Goal: Information Seeking & Learning: Learn about a topic

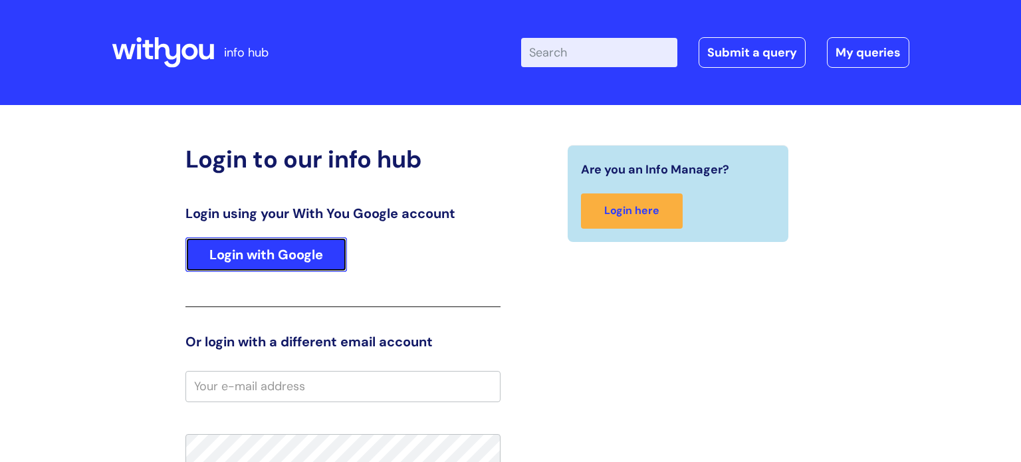
click at [254, 266] on link "Login with Google" at bounding box center [267, 254] width 162 height 35
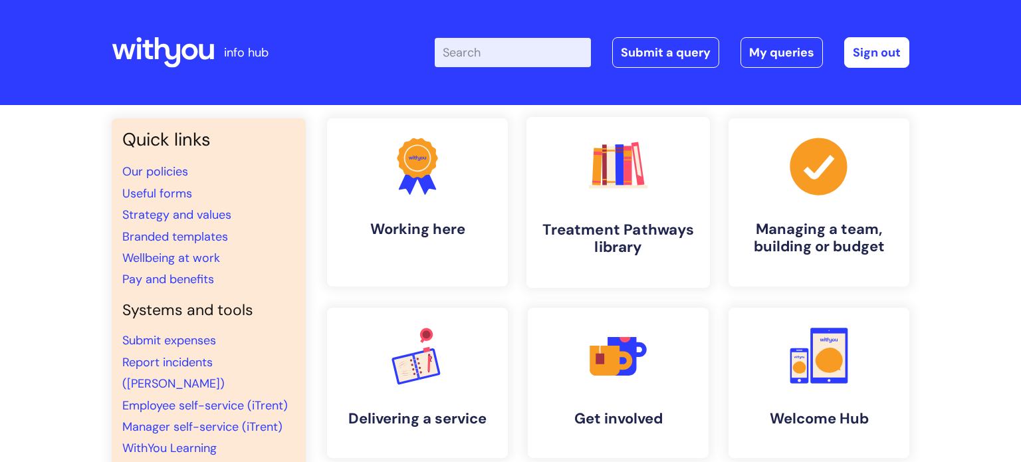
click at [593, 192] on icon ".cls-1{fill:#f89b22;}.cls-1,.cls-2,.cls-3,.cls-4,.cls-5,.cls-6,.cls-7{stroke-wi…" at bounding box center [618, 166] width 66 height 66
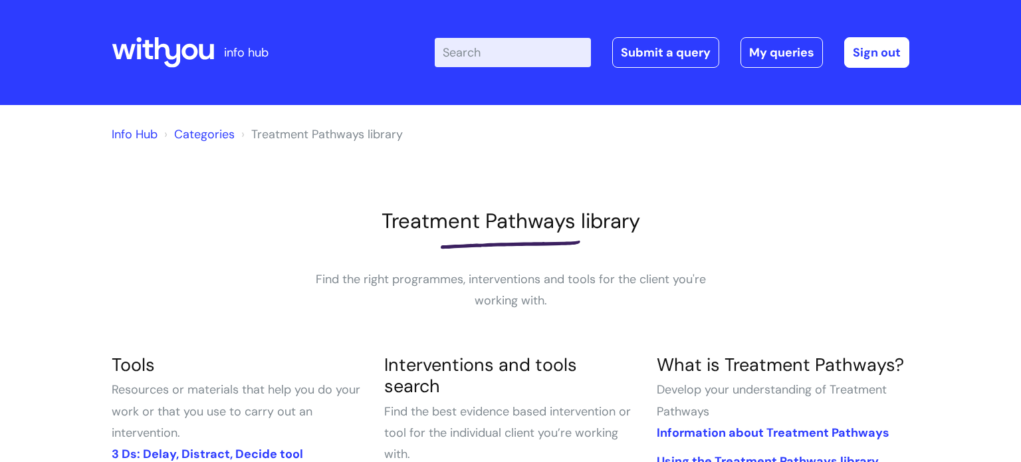
click at [292, 235] on div at bounding box center [511, 244] width 798 height 21
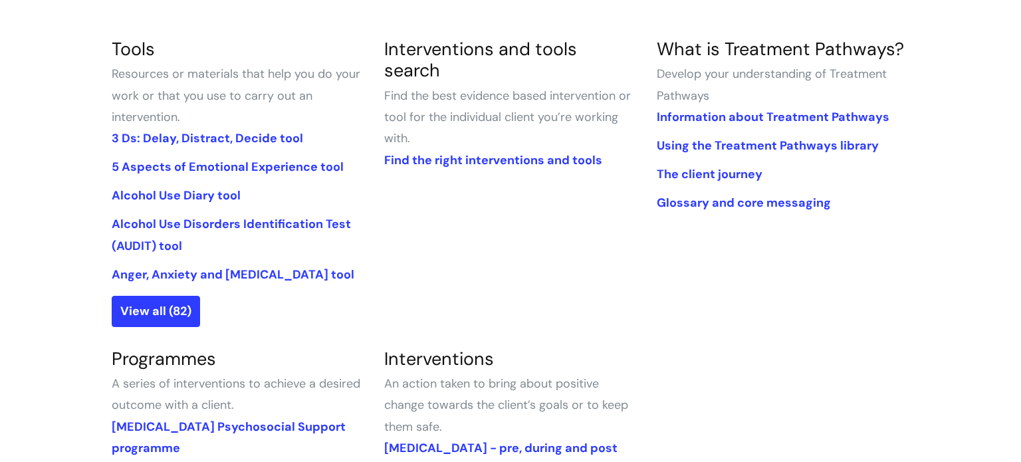
scroll to position [319, 0]
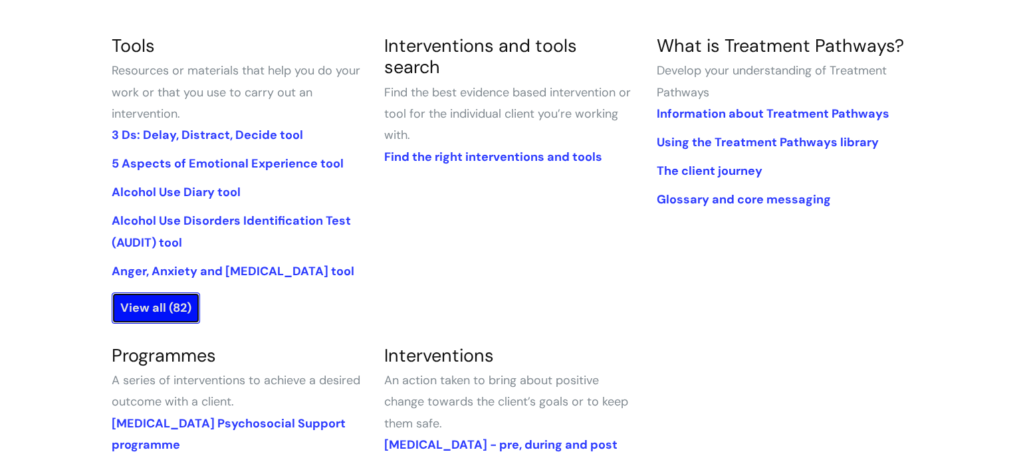
click at [158, 309] on link "View all (82)" at bounding box center [156, 308] width 88 height 31
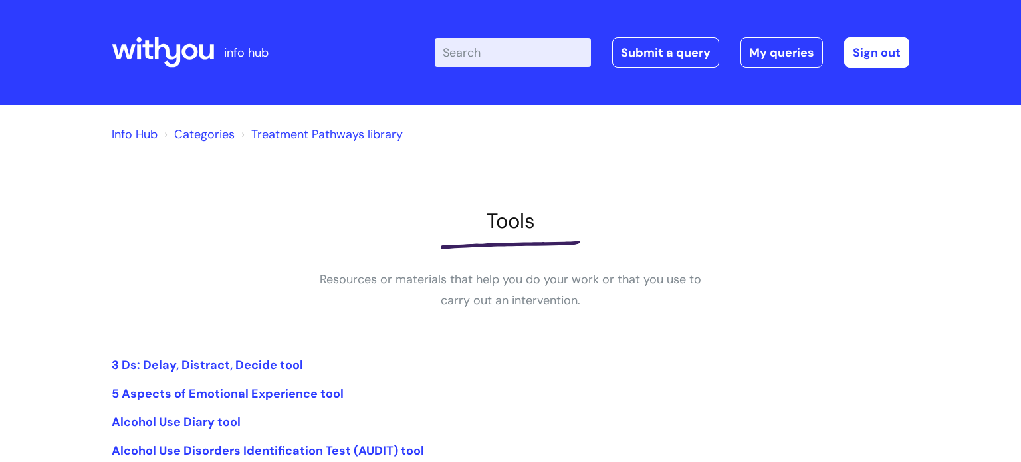
click at [402, 336] on div "Info Hub Categories Treatment Pathways library Tools Resources or materials tha…" at bounding box center [511, 397] width 798 height 559
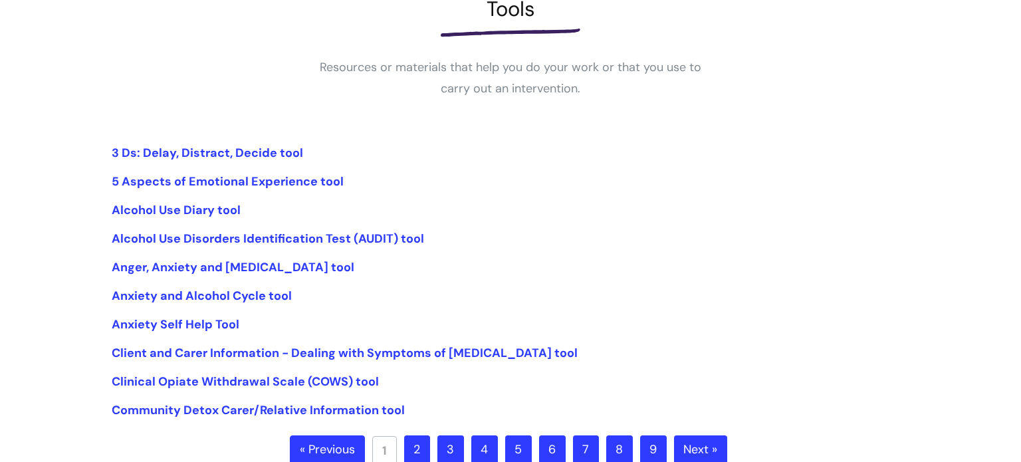
scroll to position [213, 0]
click at [203, 269] on link "Anger, Anxiety and Depression tool" at bounding box center [233, 267] width 243 height 16
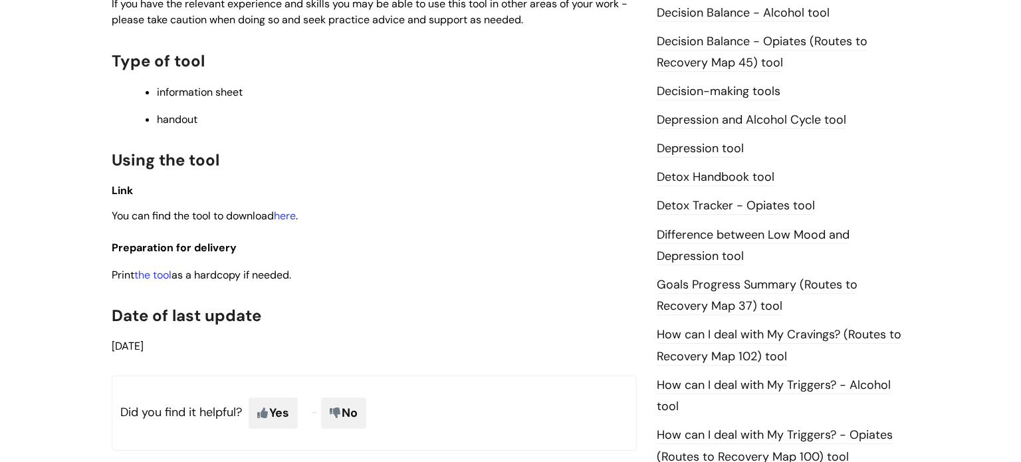
scroll to position [665, 0]
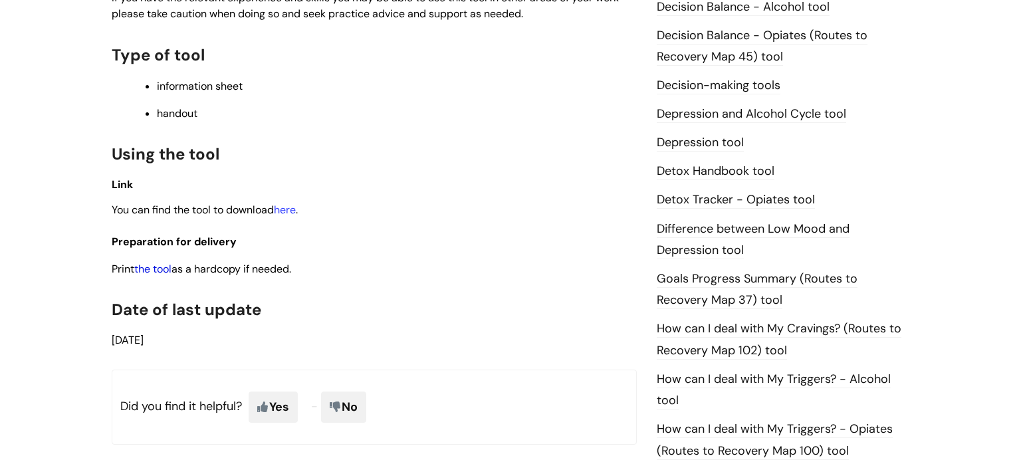
click at [162, 262] on link "the tool" at bounding box center [152, 269] width 37 height 14
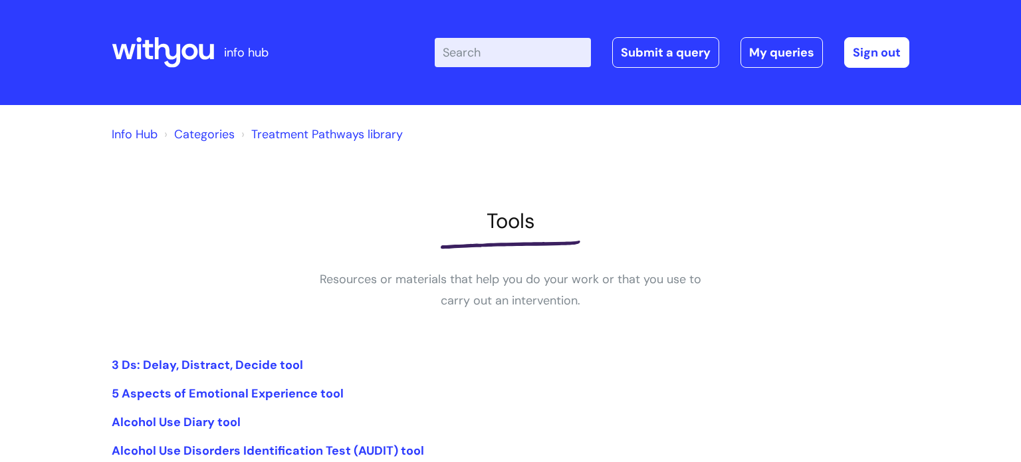
scroll to position [213, 0]
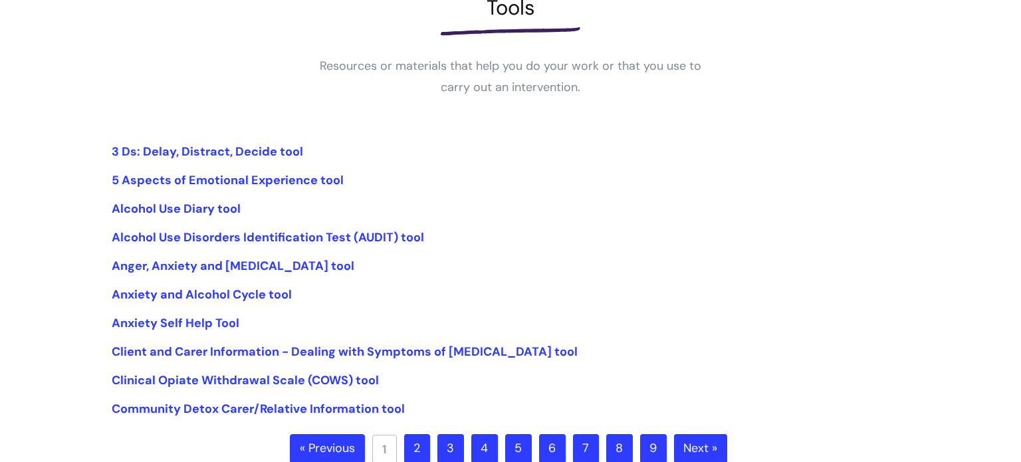
click at [366, 272] on li "Anger, Anxiety and [MEDICAL_DATA] tool" at bounding box center [511, 265] width 798 height 21
click at [416, 448] on link "2" at bounding box center [417, 448] width 26 height 29
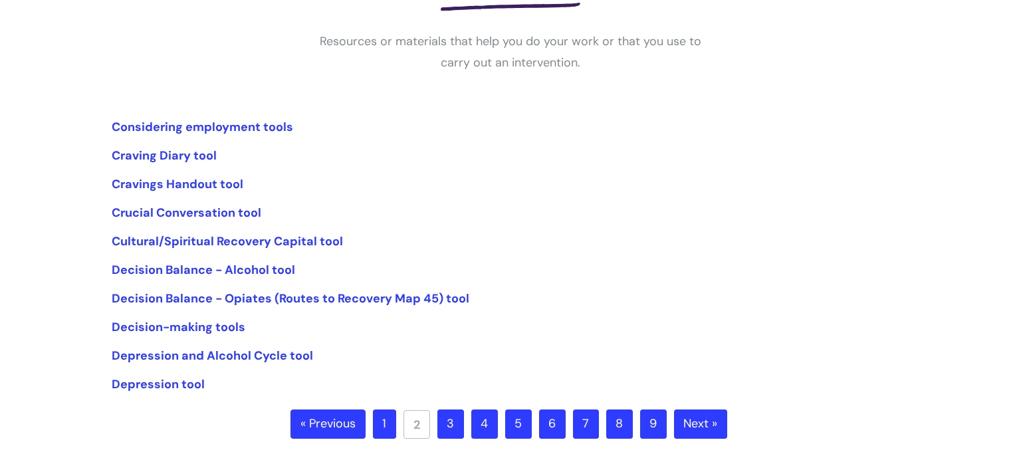
scroll to position [239, 0]
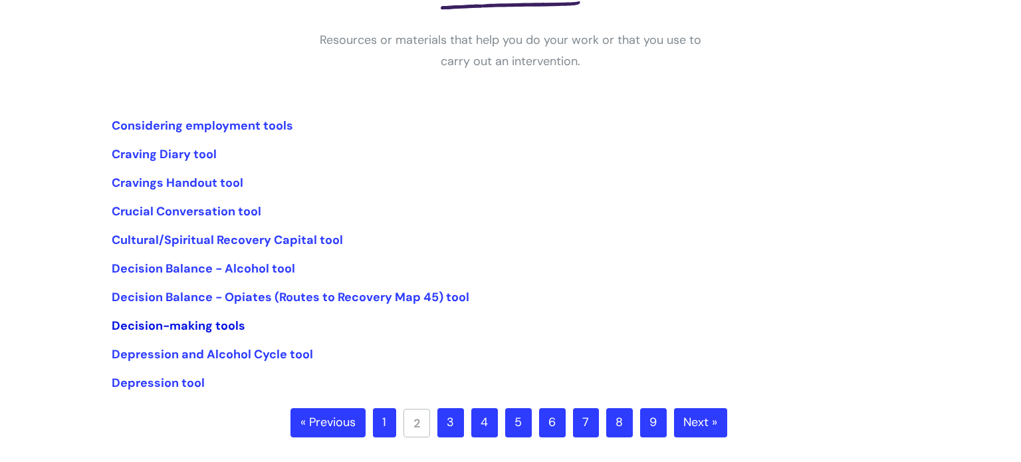
click at [142, 330] on link "Decision-making tools" at bounding box center [179, 326] width 134 height 16
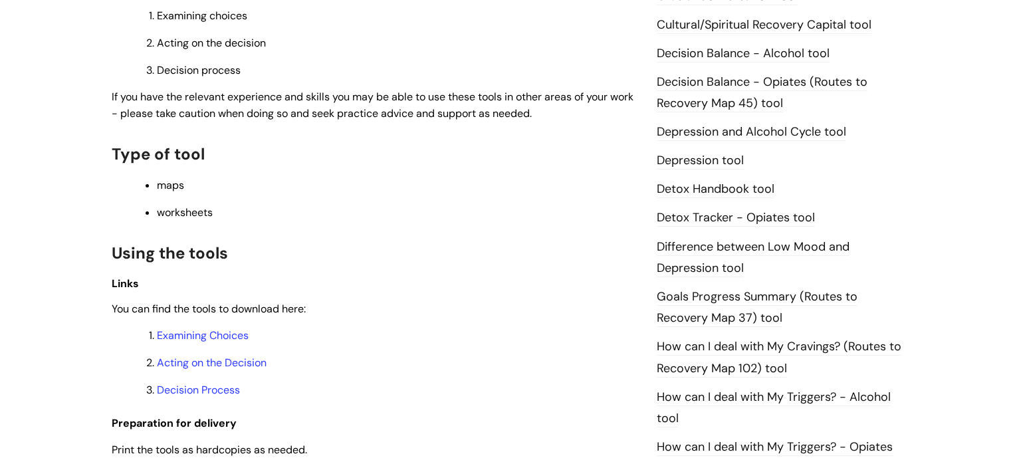
scroll to position [745, 0]
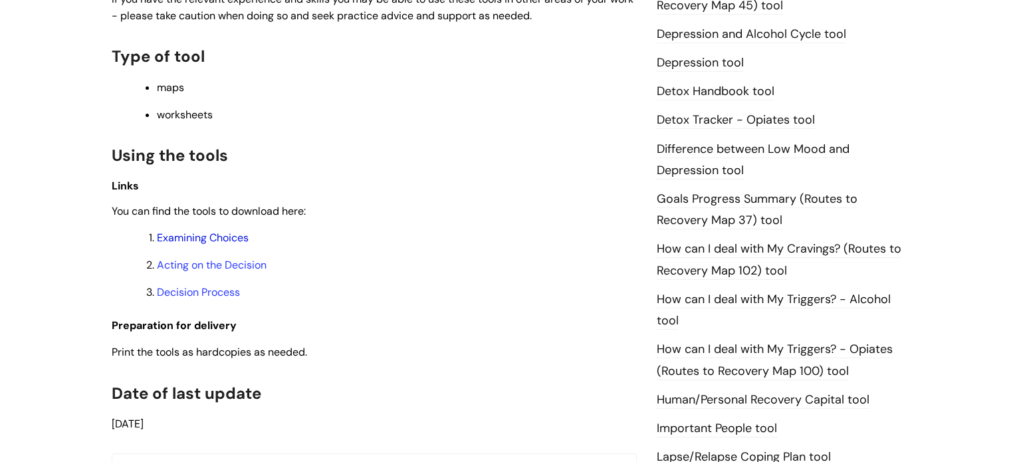
click at [213, 243] on link "Examining Choices" at bounding box center [203, 238] width 92 height 14
click at [206, 272] on link "Acting on the Decision" at bounding box center [212, 265] width 110 height 14
click at [189, 299] on link "Decision Process" at bounding box center [198, 292] width 83 height 14
